Goal: Task Accomplishment & Management: Manage account settings

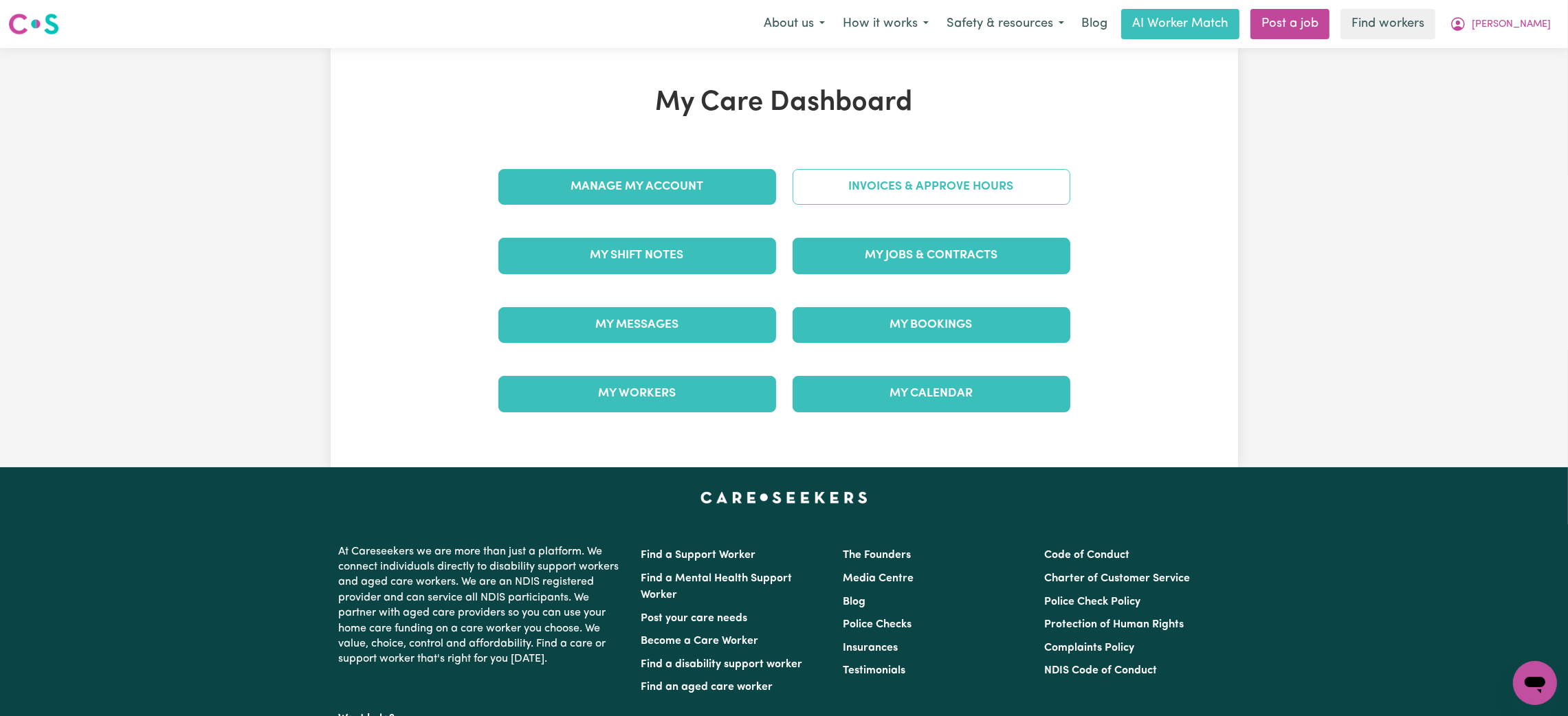
click at [801, 191] on link "Invoices & Approve Hours" at bounding box center [932, 187] width 278 height 35
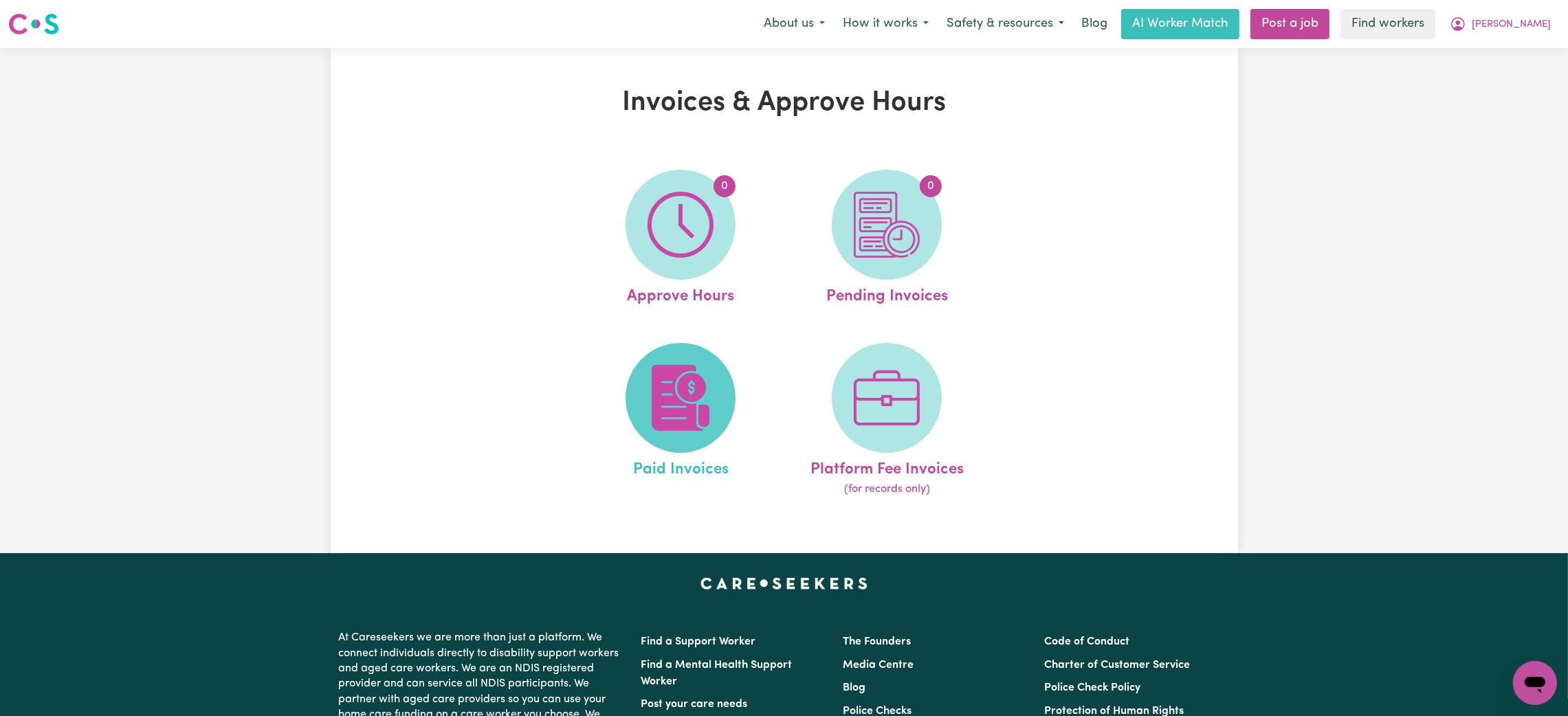
click at [674, 410] on img at bounding box center [680, 397] width 66 height 66
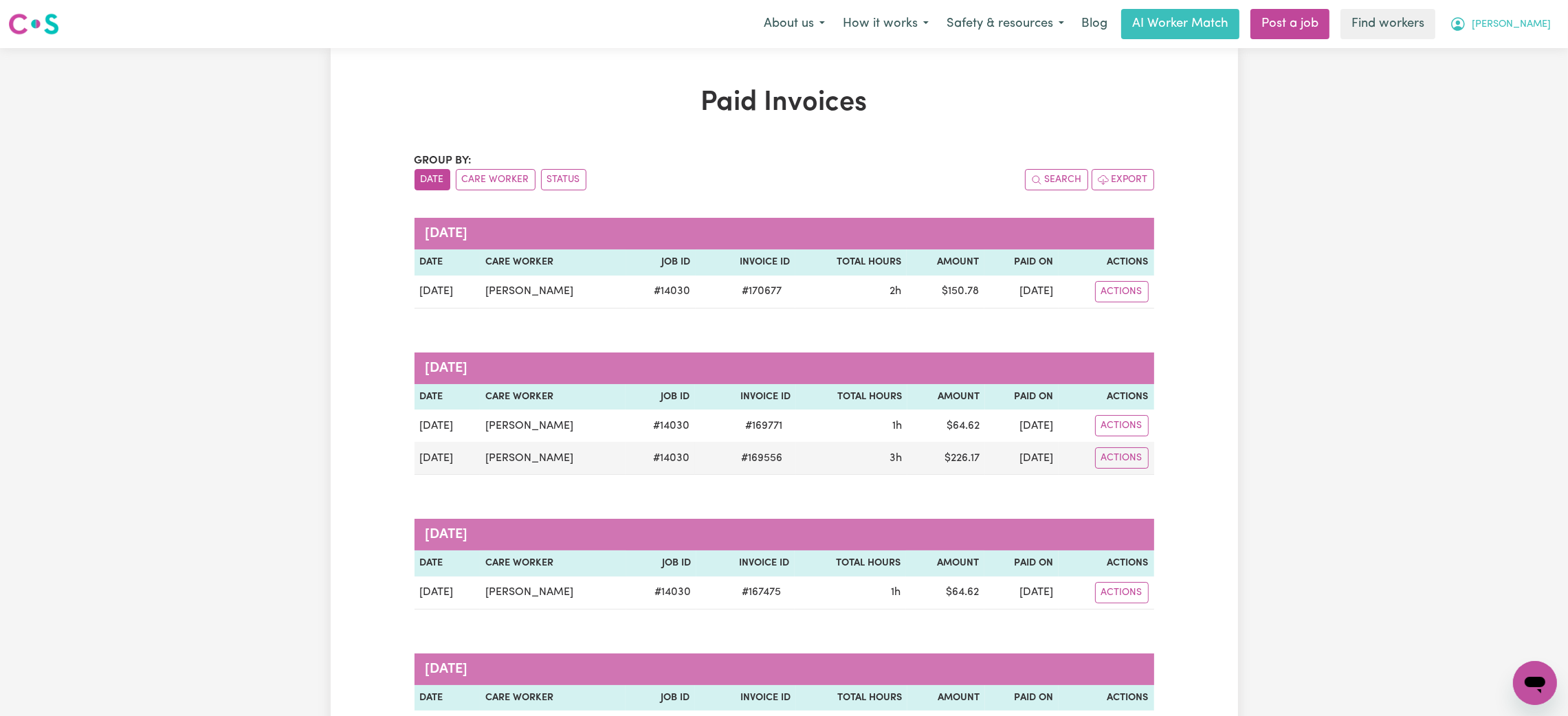
click at [1549, 11] on button "[PERSON_NAME]" at bounding box center [1500, 23] width 119 height 29
click at [1505, 85] on link "Logout" at bounding box center [1505, 79] width 109 height 26
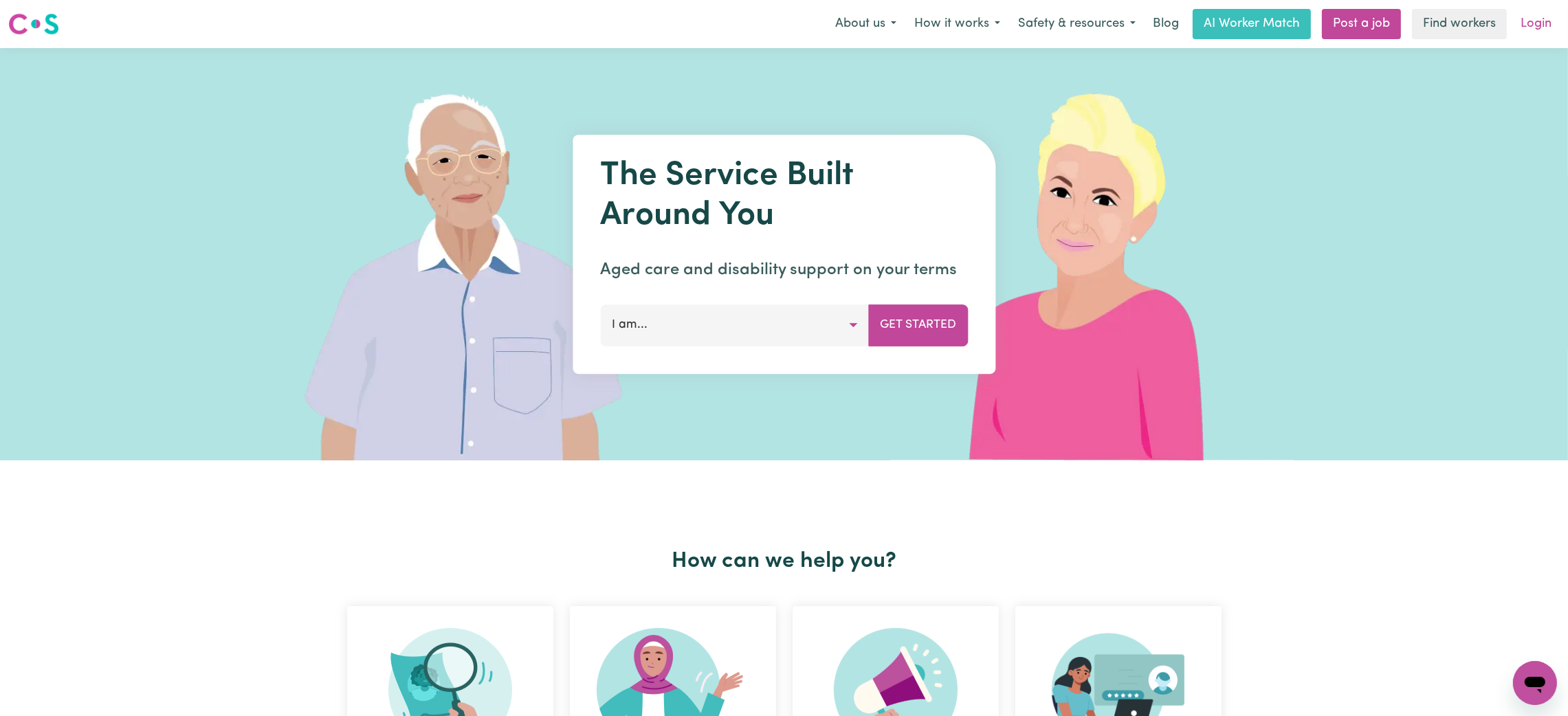
click at [1539, 19] on link "Login" at bounding box center [1536, 24] width 47 height 30
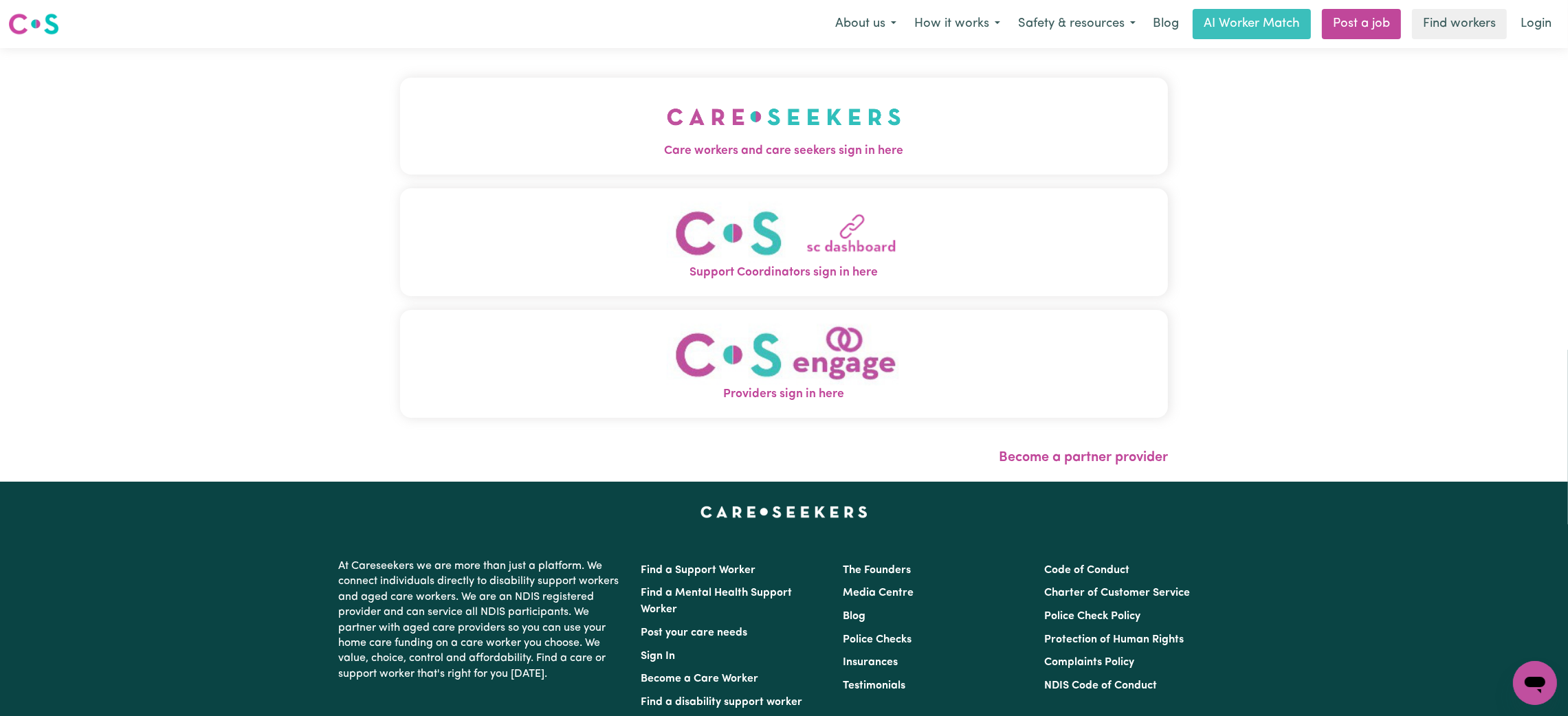
drag, startPoint x: 737, startPoint y: 135, endPoint x: 784, endPoint y: 158, distance: 52.3
click at [737, 135] on button "Care workers and care seekers sign in here" at bounding box center [784, 126] width 768 height 96
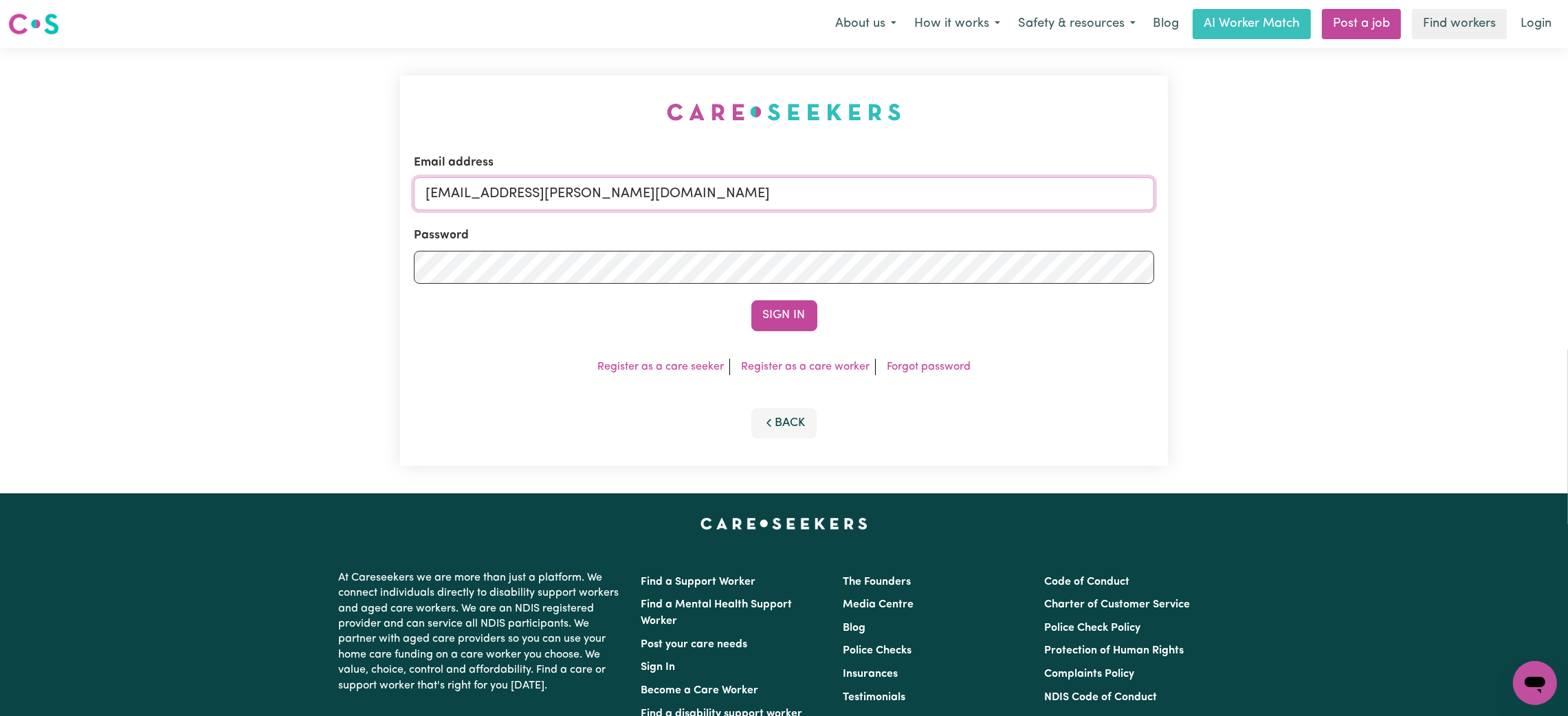
drag, startPoint x: 499, startPoint y: 197, endPoint x: 831, endPoint y: 217, distance: 332.6
click at [855, 198] on input "[EMAIL_ADDRESS][PERSON_NAME][DOMAIN_NAME]" at bounding box center [784, 194] width 740 height 33
paste input "[EMAIL_ADDRESS][DOMAIN_NAME]"
type input "superuser~[EMAIL_ADDRESS][DOMAIN_NAME]"
drag, startPoint x: 744, startPoint y: 316, endPoint x: 770, endPoint y: 321, distance: 26.5
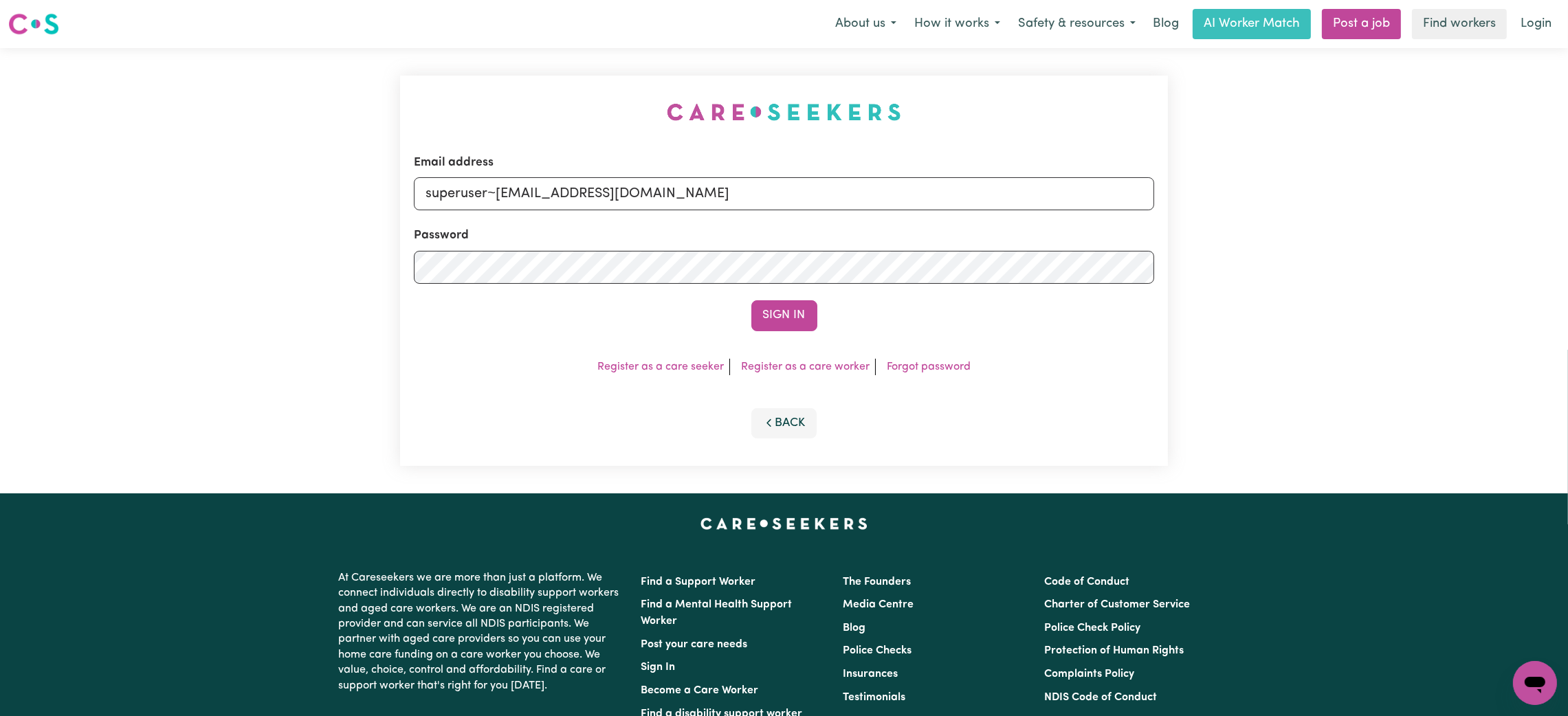
click at [745, 316] on div "Sign In" at bounding box center [784, 315] width 740 height 30
click at [782, 321] on button "Sign In" at bounding box center [784, 315] width 66 height 30
